Goal: Information Seeking & Learning: Learn about a topic

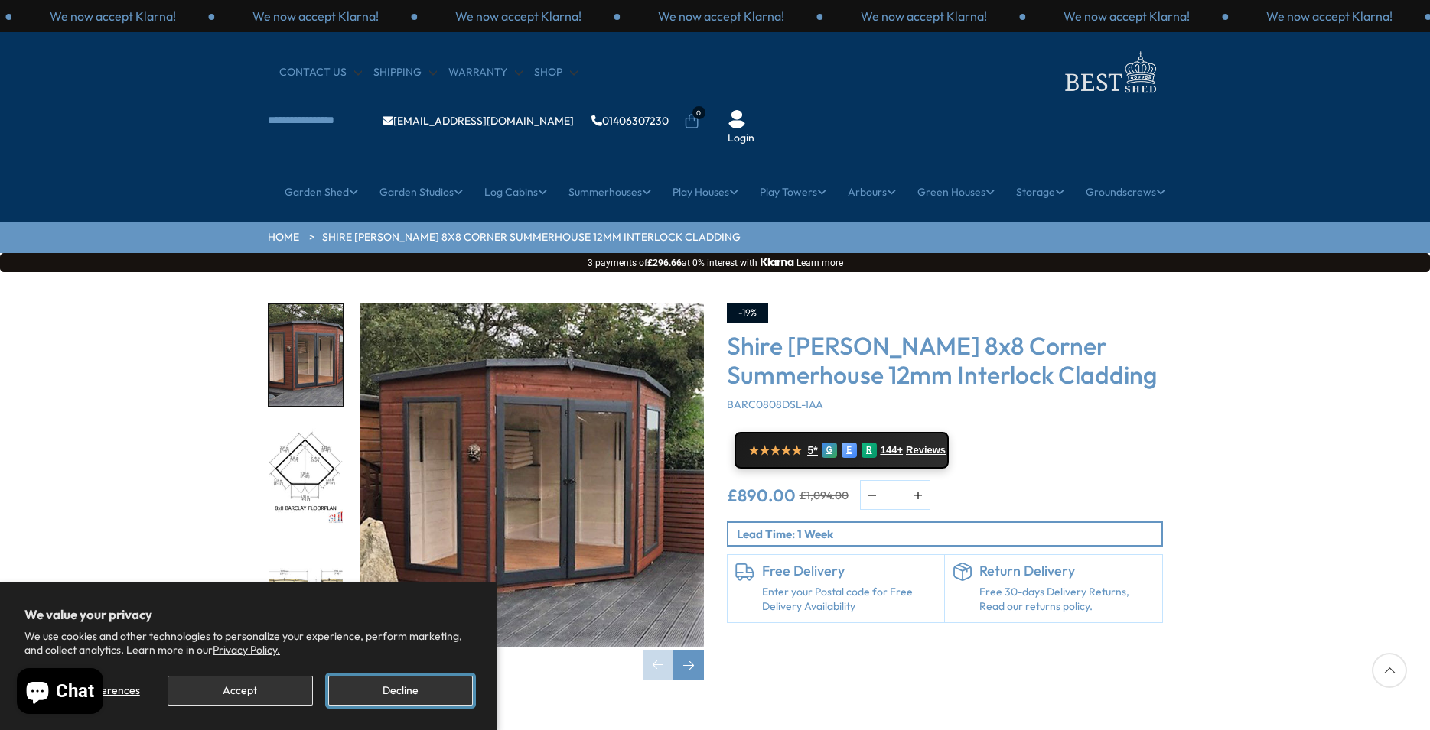
click at [411, 688] on button "Decline" at bounding box center [400, 691] width 145 height 30
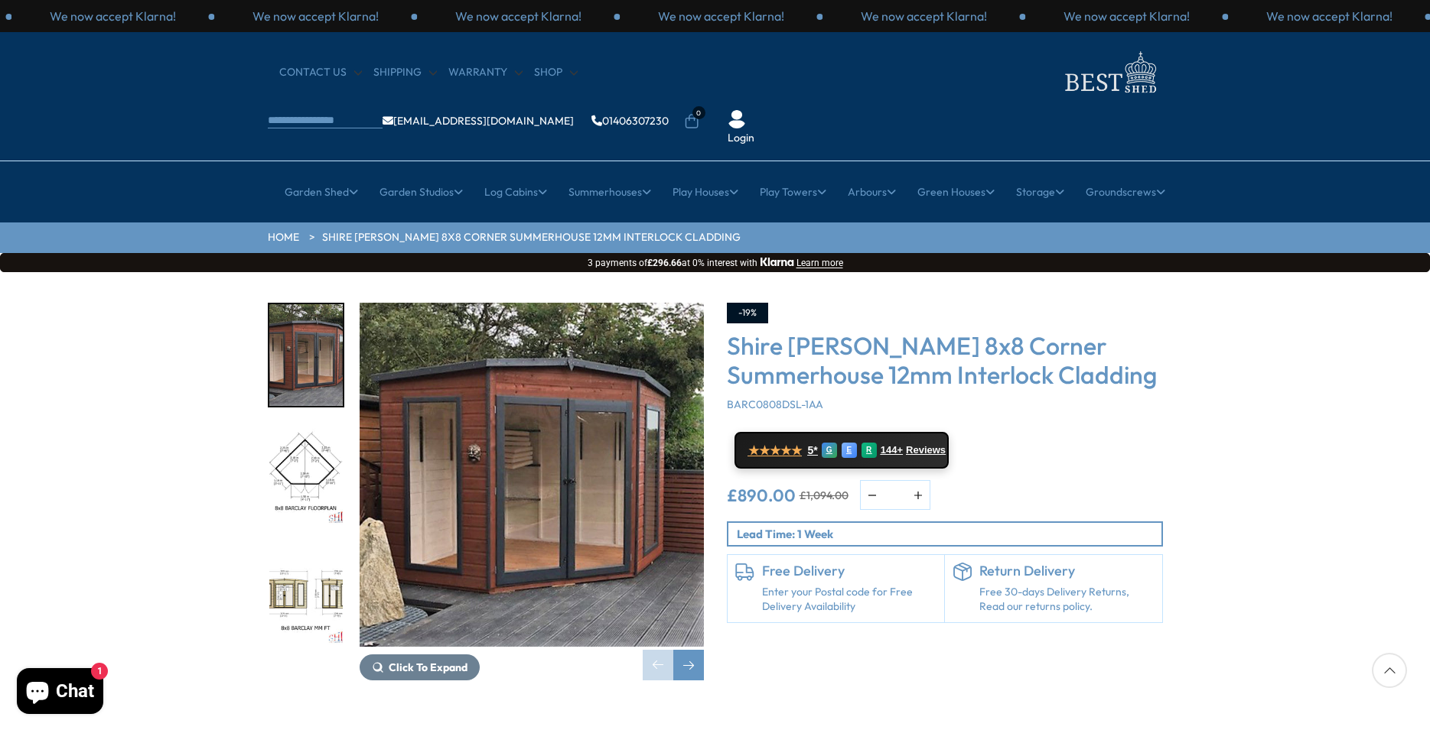
click at [496, 466] on img "1 / 14" at bounding box center [531, 475] width 344 height 344
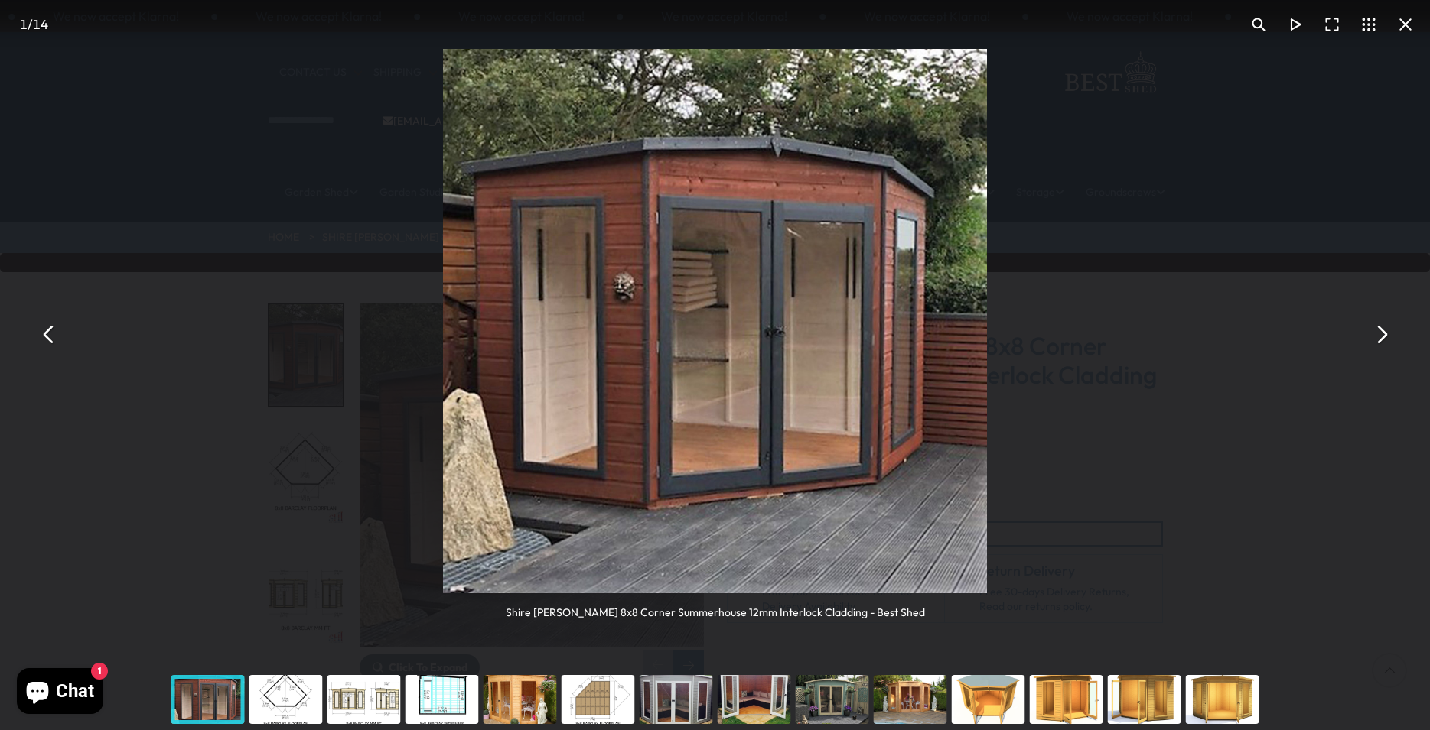
click at [567, 458] on img "You can close this modal content with the ESC key" at bounding box center [715, 321] width 545 height 545
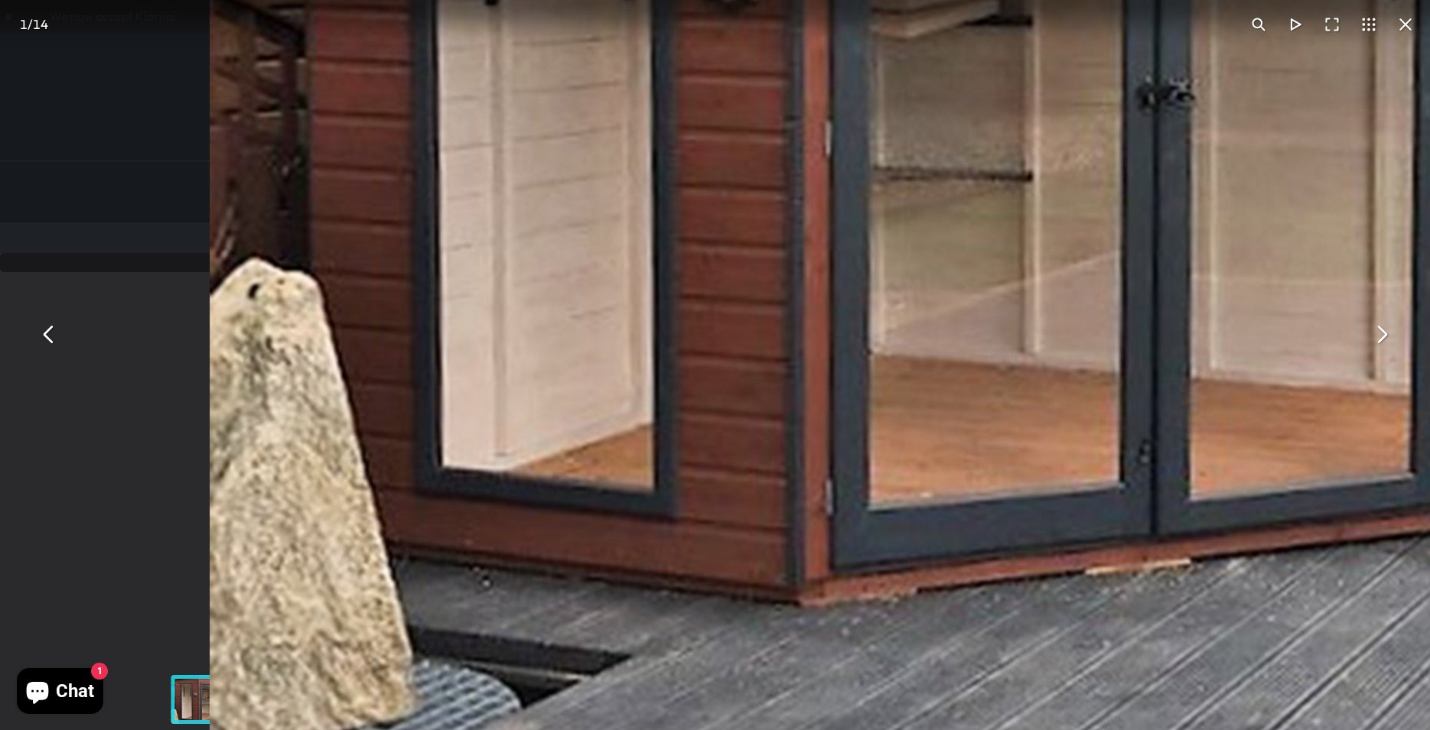
click at [861, 347] on img "You can close this modal content with the ESC key" at bounding box center [993, 64] width 1566 height 1566
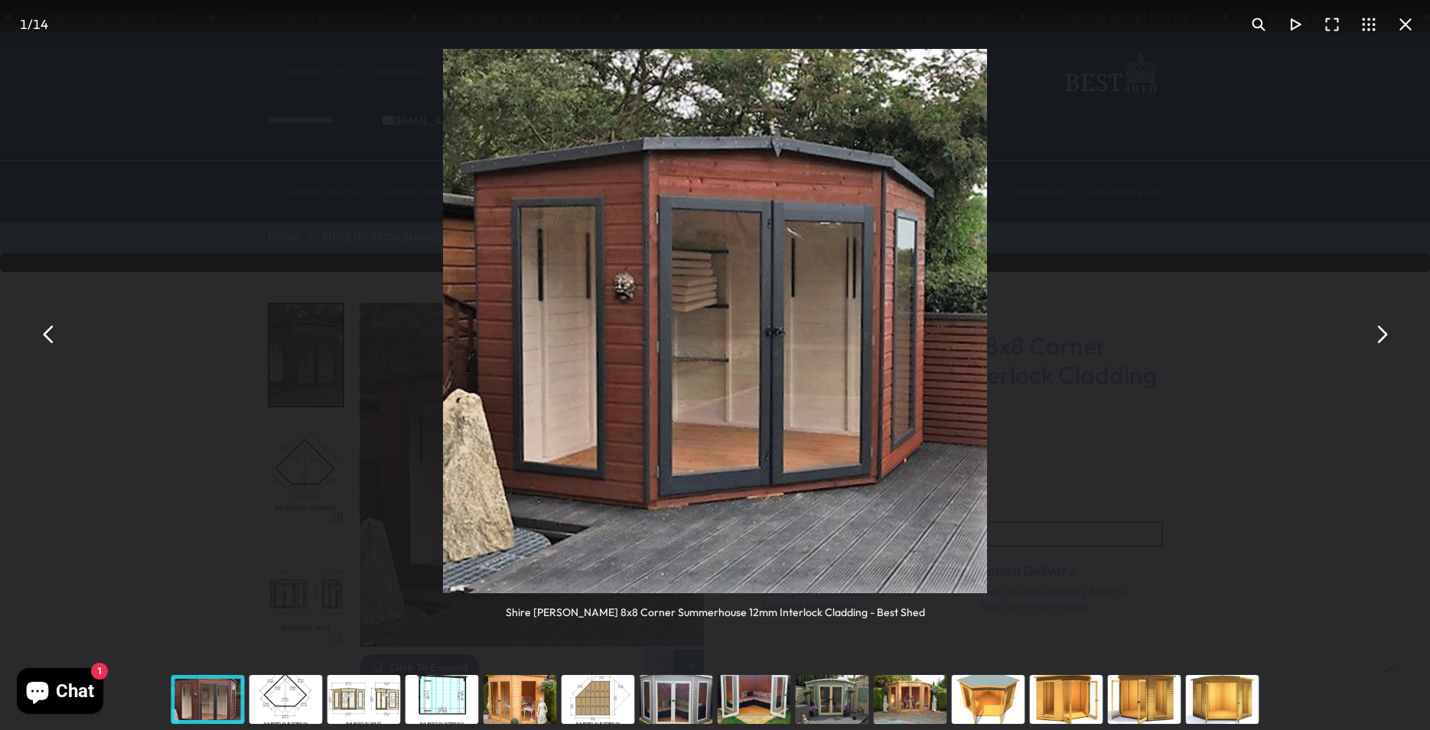
click at [1383, 334] on button "You can close this modal content with the ESC key" at bounding box center [1380, 335] width 37 height 37
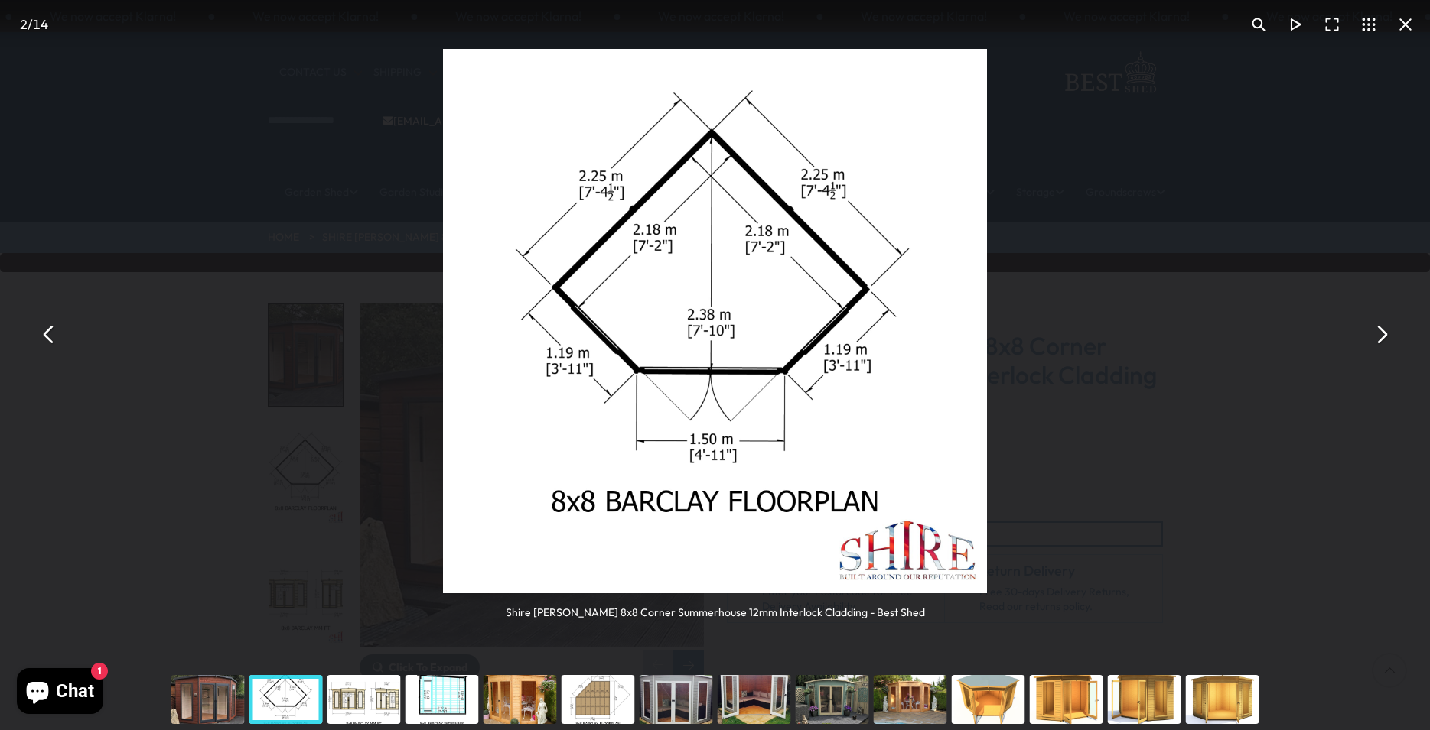
click at [1383, 333] on button "You can close this modal content with the ESC key" at bounding box center [1380, 335] width 37 height 37
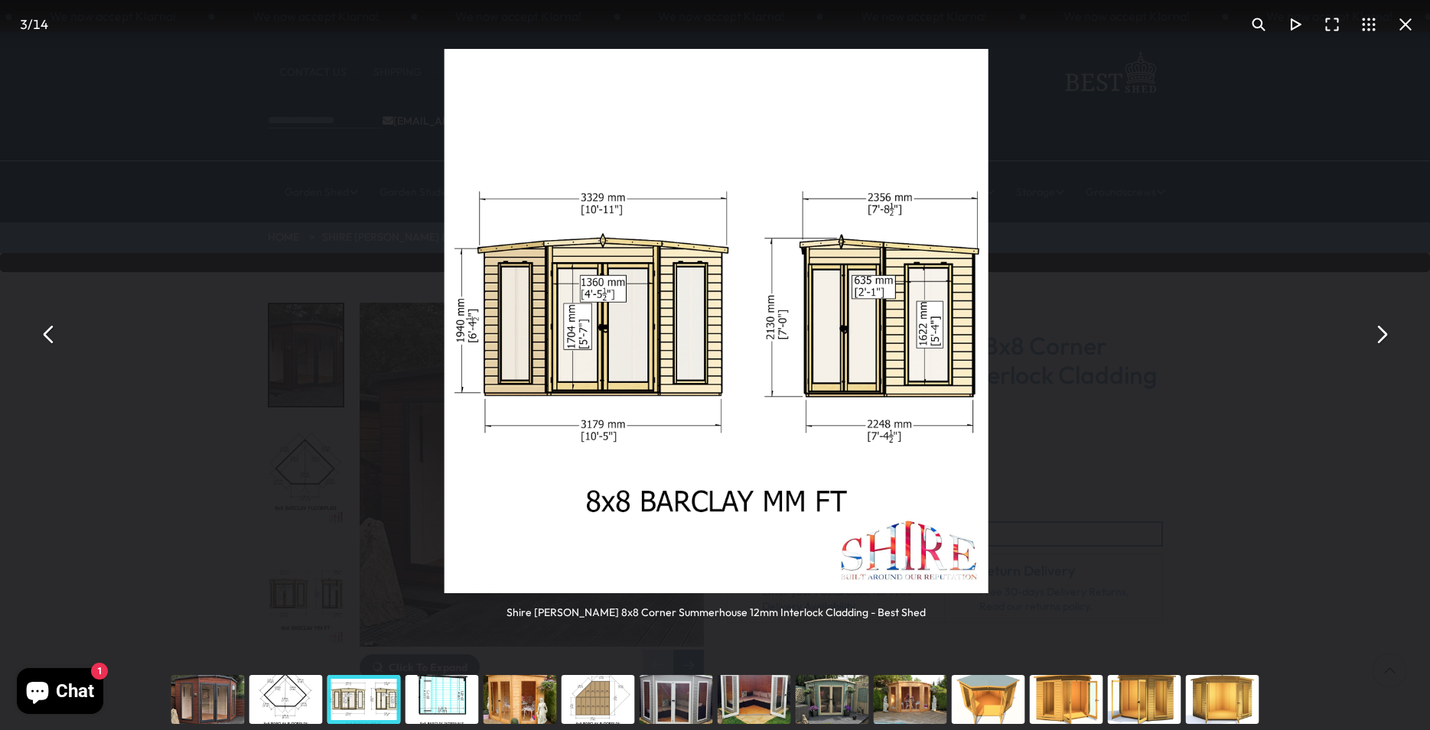
click at [1383, 333] on button "You can close this modal content with the ESC key" at bounding box center [1380, 335] width 37 height 37
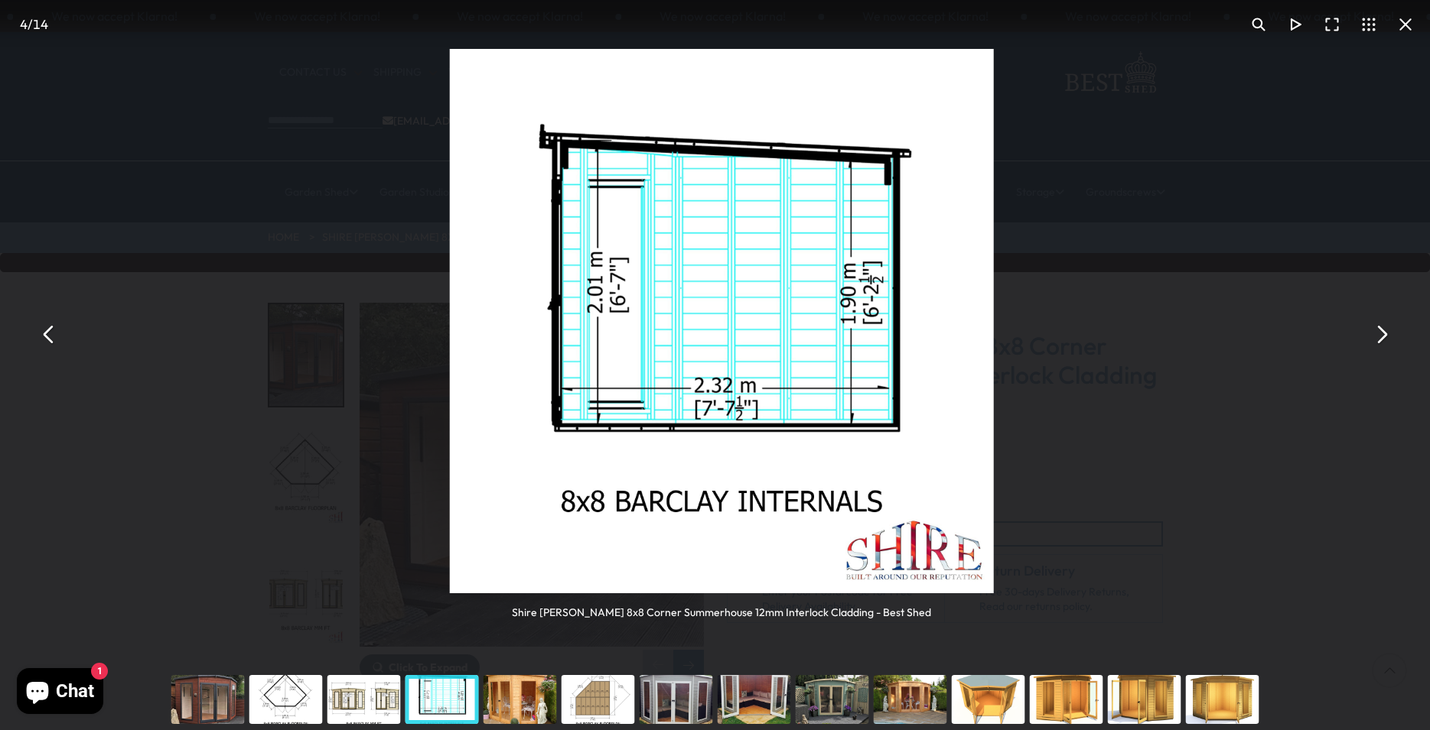
click at [1383, 333] on button "You can close this modal content with the ESC key" at bounding box center [1380, 335] width 37 height 37
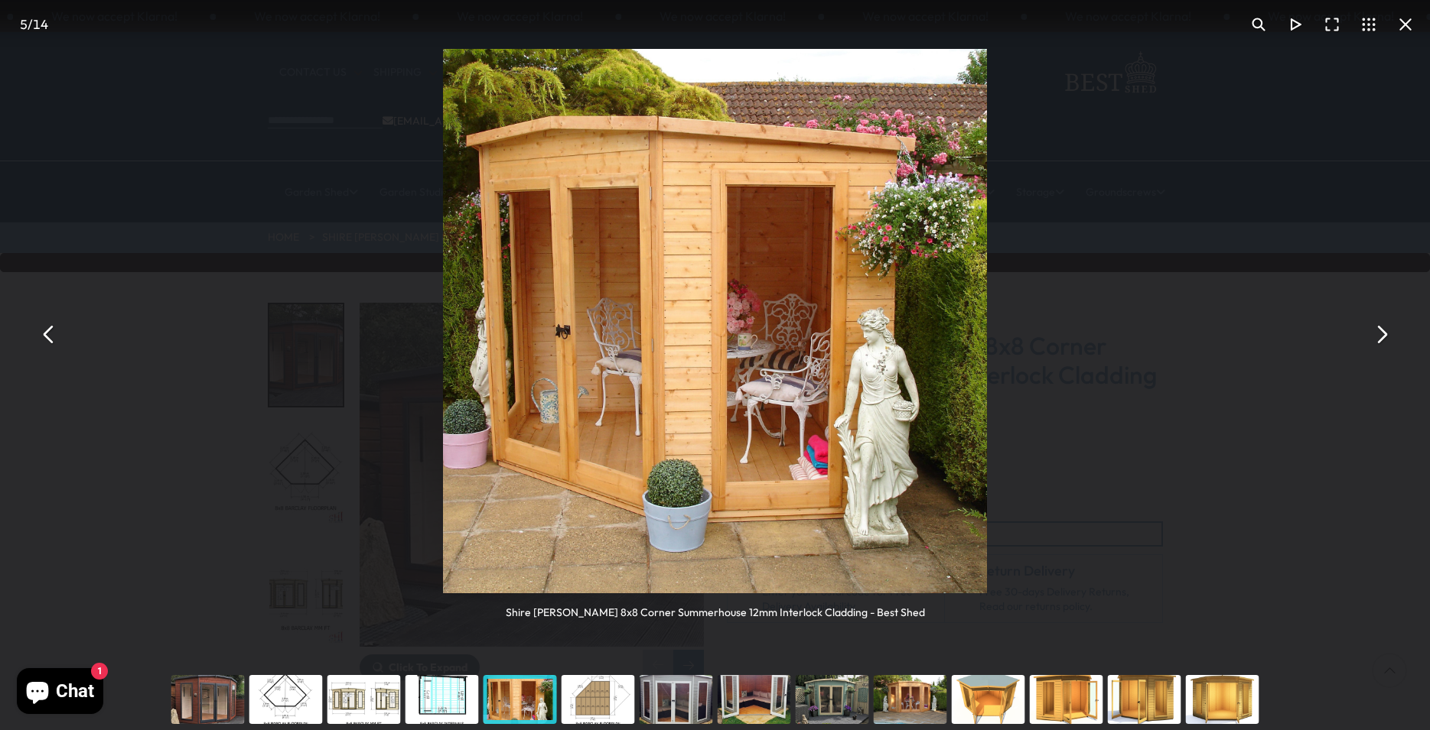
click at [1383, 333] on button "You can close this modal content with the ESC key" at bounding box center [1380, 335] width 37 height 37
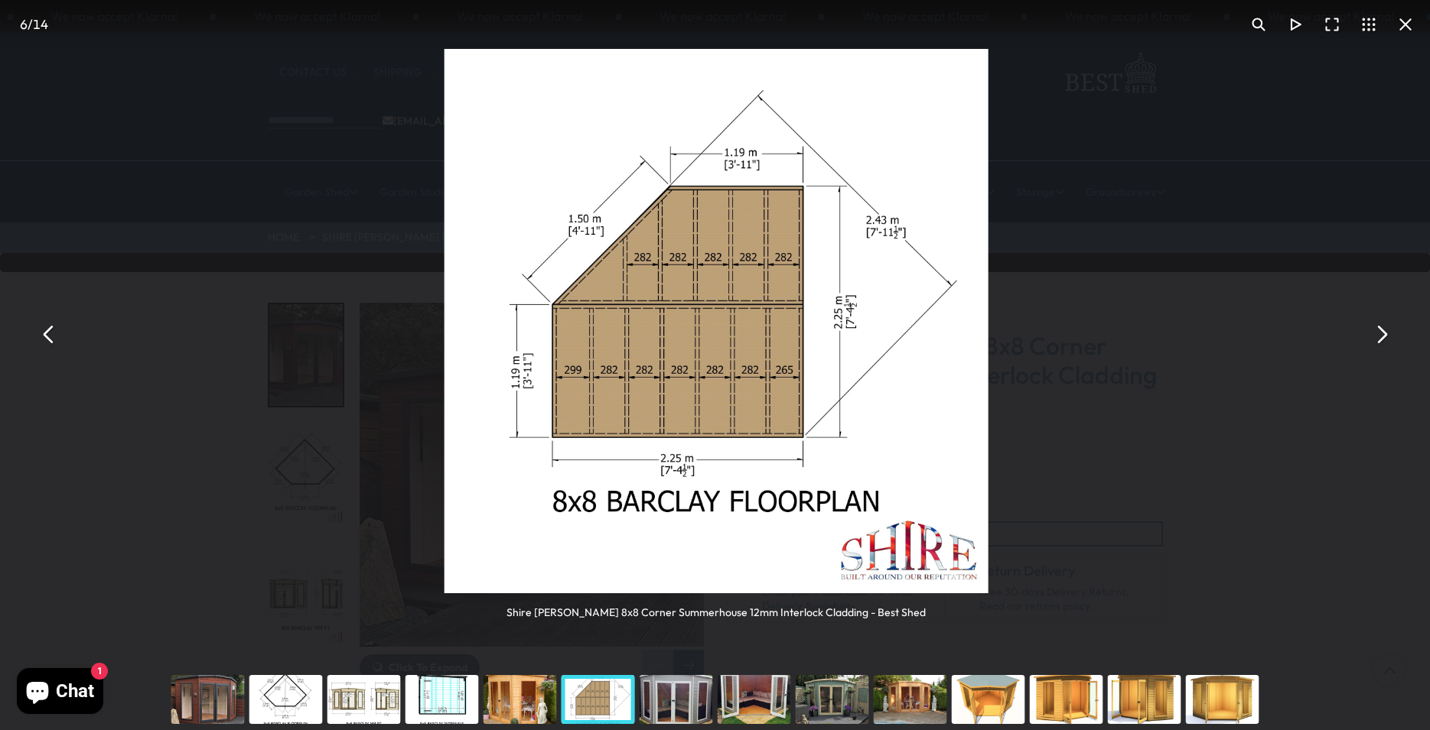
click at [1383, 333] on button "You can close this modal content with the ESC key" at bounding box center [1380, 335] width 37 height 37
